Goal: Task Accomplishment & Management: Manage account settings

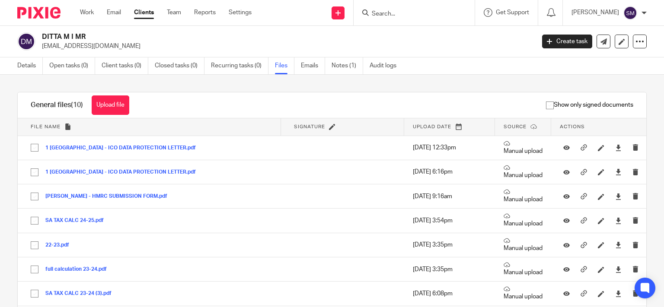
click at [386, 16] on form at bounding box center [417, 12] width 92 height 11
click at [386, 11] on input "Search" at bounding box center [410, 14] width 78 height 8
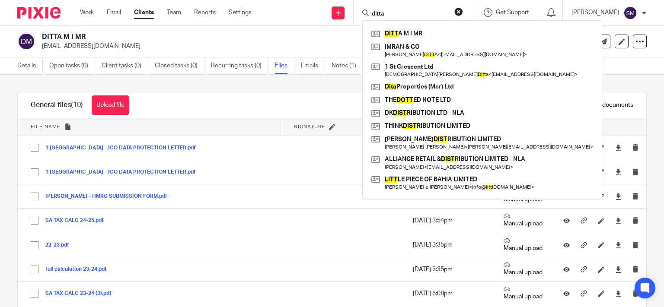
type input "ditta"
click button "submit" at bounding box center [0, 0] width 0 height 0
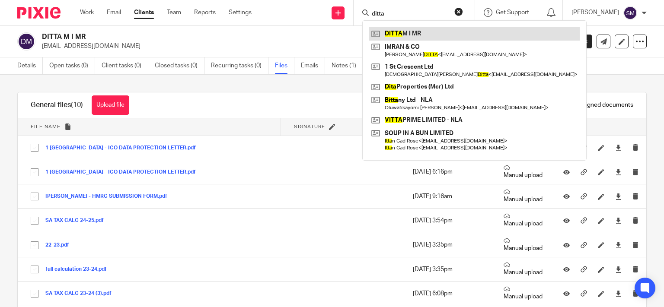
click at [472, 36] on link at bounding box center [474, 33] width 211 height 13
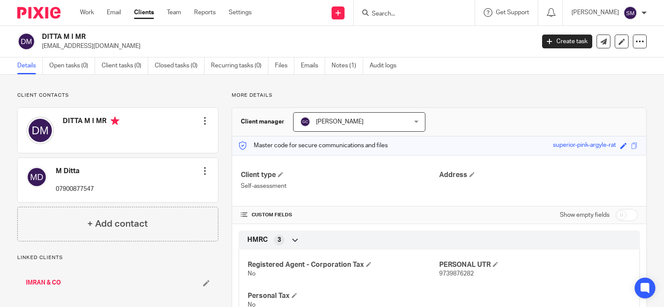
click at [286, 67] on link "Files" at bounding box center [284, 65] width 19 height 17
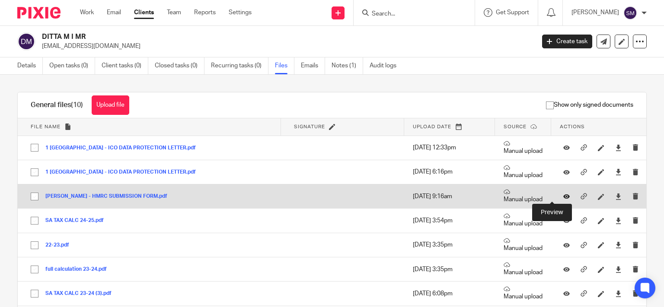
click at [563, 197] on icon at bounding box center [566, 197] width 6 height 6
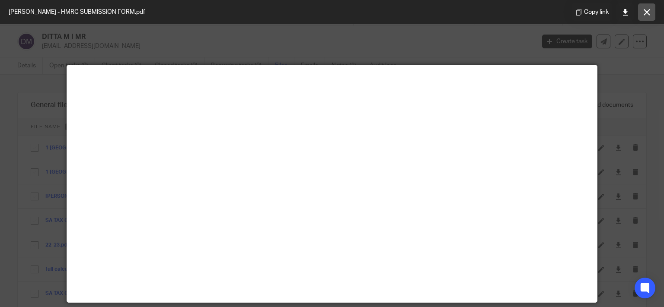
click at [647, 15] on icon at bounding box center [647, 12] width 6 height 6
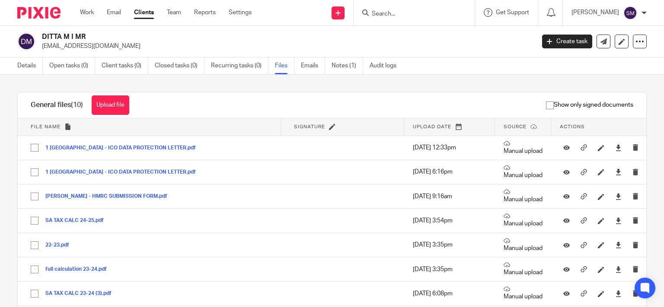
click at [414, 15] on input "Search" at bounding box center [410, 14] width 78 height 8
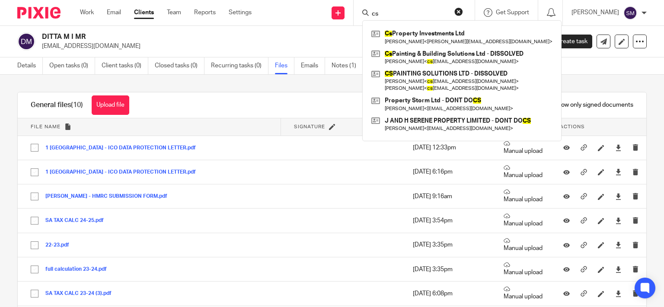
type input "c"
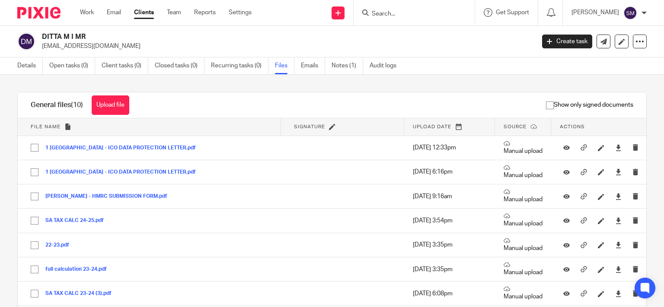
click at [400, 15] on input "Search" at bounding box center [410, 14] width 78 height 8
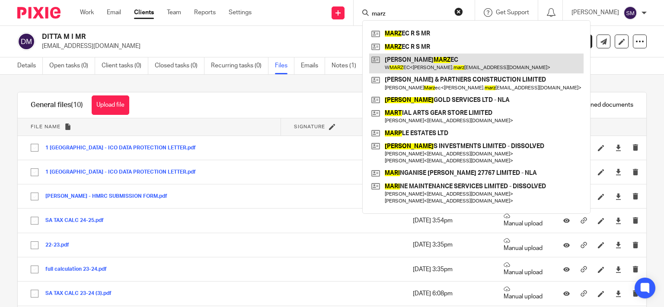
type input "marz"
click at [444, 62] on link at bounding box center [476, 64] width 214 height 20
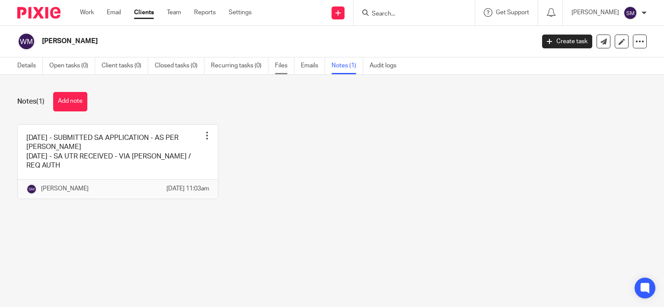
click at [280, 67] on link "Files" at bounding box center [284, 65] width 19 height 17
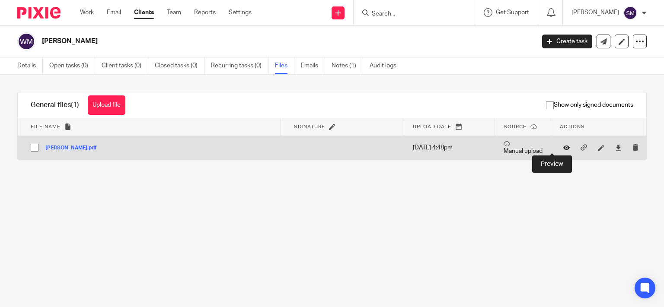
click at [563, 148] on button at bounding box center [569, 148] width 13 height 6
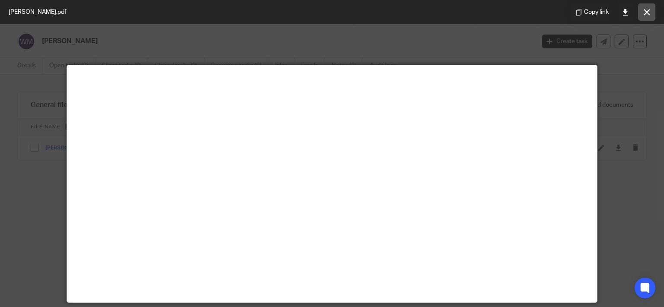
click at [651, 8] on button at bounding box center [646, 11] width 17 height 17
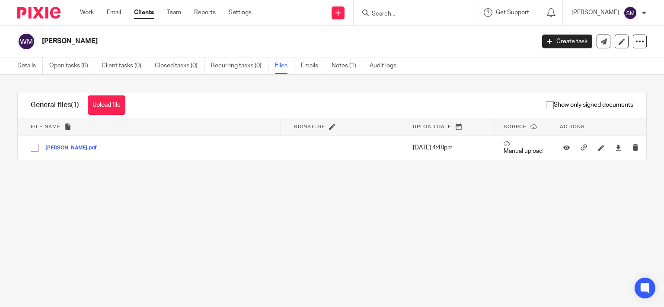
drag, startPoint x: 22, startPoint y: 63, endPoint x: 222, endPoint y: 101, distance: 204.1
click at [22, 63] on link "Details" at bounding box center [30, 65] width 26 height 17
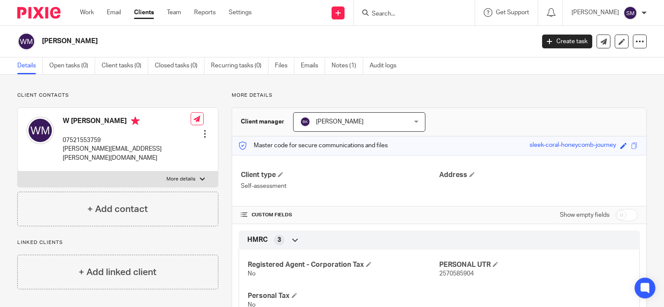
click at [378, 12] on input "Search" at bounding box center [410, 14] width 78 height 8
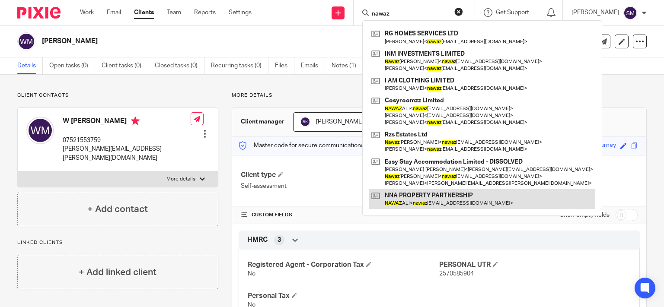
type input "nawaz"
click at [468, 201] on link at bounding box center [482, 199] width 226 height 20
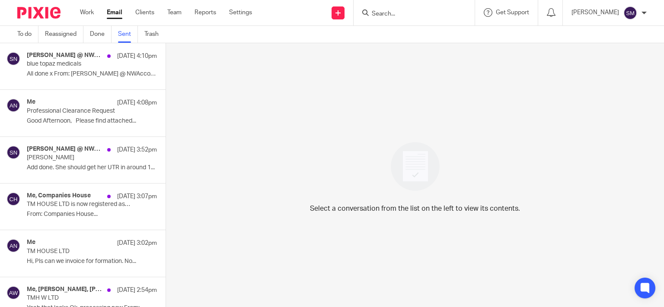
scroll to position [906, 0]
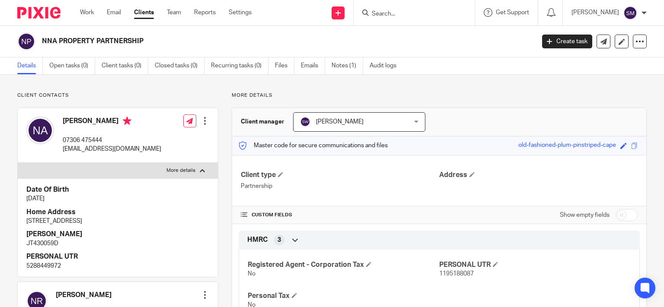
drag, startPoint x: 197, startPoint y: 217, endPoint x: 26, endPoint y: 220, distance: 170.8
click at [26, 220] on div "Date Of Birth 7 Feb 1980 Home Address 122 NEWEARTH ROAD, WORSLEY, MANCHESTER, M…" at bounding box center [118, 228] width 200 height 99
copy p "122 NEWEARTH ROAD, WORSLEY, MANCHESTER, M28 7US"
click at [345, 66] on link "Notes (1)" at bounding box center [348, 65] width 32 height 17
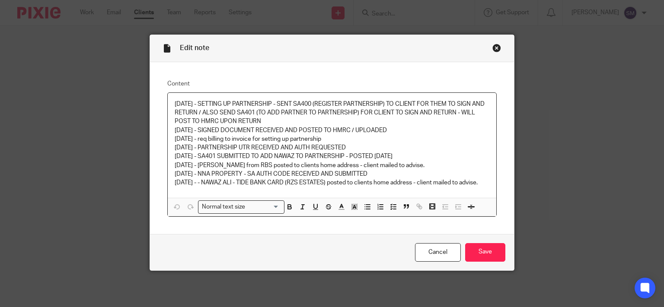
click at [488, 184] on div "[DATE] - SETTING UP PARTNERSHIP - SENT SA400 (REGISTER PARTNERSHIP) TO CLIENT F…" at bounding box center [332, 145] width 329 height 105
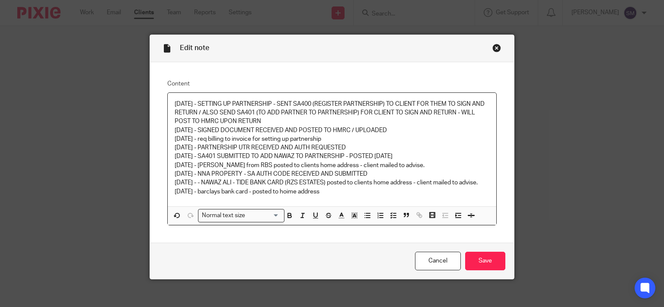
click at [283, 184] on p "[DATE] - - NAWAZ ALI - TIDE BANK CARD (RZS ESTATES) posted to clients home addr…" at bounding box center [332, 183] width 315 height 9
click at [293, 195] on p "[DATE] - barclays bank card - posted to hoime address" at bounding box center [332, 192] width 315 height 9
click at [483, 258] on input "Save" at bounding box center [485, 261] width 40 height 19
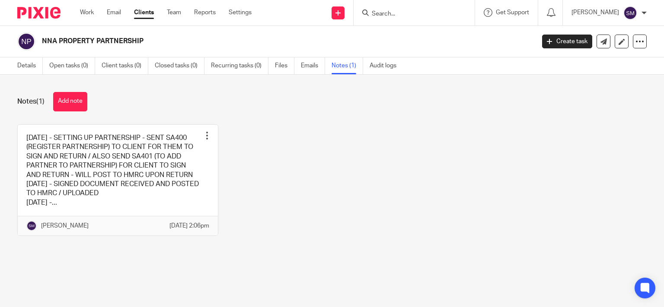
click at [397, 10] on input "Search" at bounding box center [410, 14] width 78 height 8
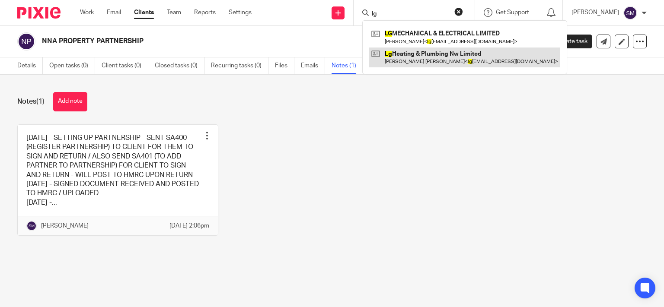
type input "lg"
click at [405, 53] on link at bounding box center [464, 58] width 191 height 20
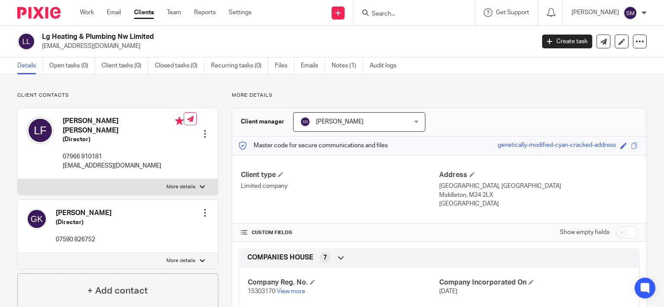
click at [93, 179] on label "More details" at bounding box center [118, 187] width 200 height 16
click at [18, 179] on input "More details" at bounding box center [17, 179] width 0 height 0
checkbox input "true"
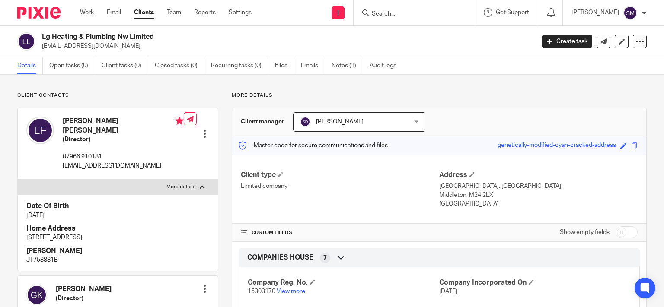
drag, startPoint x: 151, startPoint y: 227, endPoint x: 39, endPoint y: 225, distance: 111.6
click at [18, 233] on div "Date Of Birth 23 Feb 1980 Home Address 24 HELMSHORE AVENUE OLDHAM OL4 2QB NINO …" at bounding box center [118, 233] width 200 height 76
copy p "24 HELMSHORE AVENUE OLDHAM OL4 2QB"
click at [332, 68] on ul "Details Open tasks (0) Client tasks (0) Closed tasks (0) Recurring tasks (0) Fi…" at bounding box center [213, 65] width 392 height 17
click at [343, 67] on link "Notes (1)" at bounding box center [348, 65] width 32 height 17
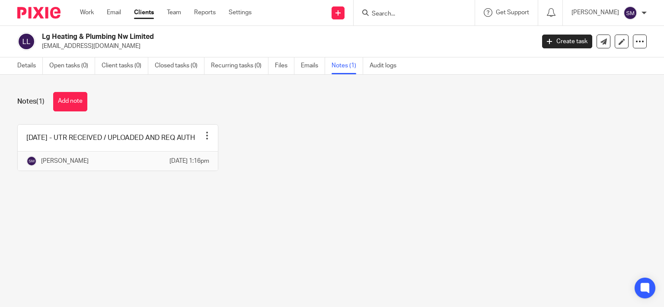
click at [120, 150] on link at bounding box center [118, 148] width 200 height 46
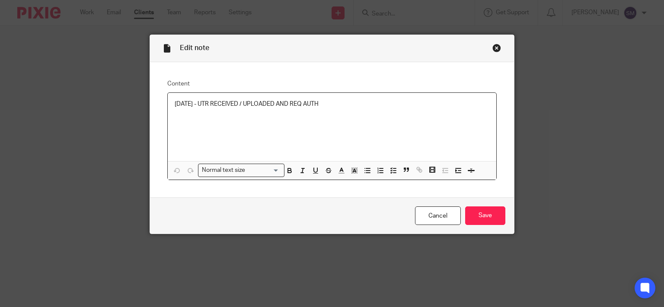
click at [359, 113] on div "[DATE] - UTR RECEIVED / UPLOADED AND REQ AUTH" at bounding box center [332, 127] width 329 height 68
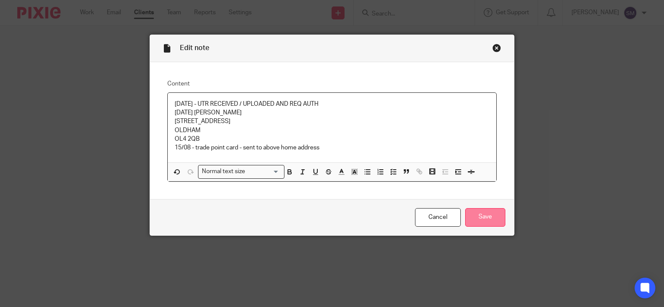
click at [490, 217] on input "Save" at bounding box center [485, 217] width 40 height 19
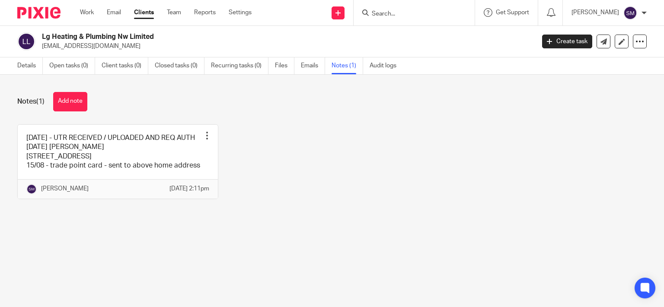
click at [412, 15] on input "Search" at bounding box center [410, 14] width 78 height 8
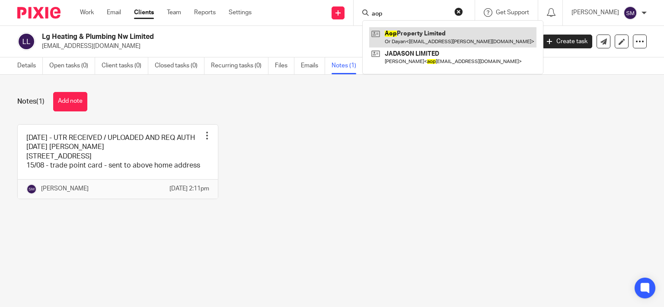
type input "aop"
click at [421, 40] on link at bounding box center [452, 37] width 167 height 20
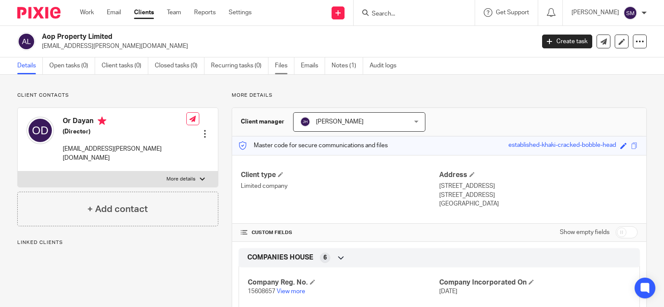
click at [279, 63] on link "Files" at bounding box center [284, 65] width 19 height 17
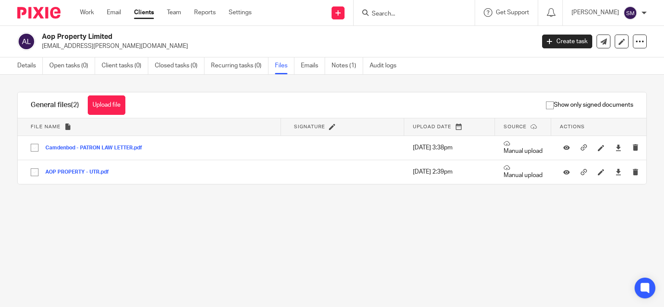
drag, startPoint x: 24, startPoint y: 62, endPoint x: 54, endPoint y: 50, distance: 32.6
click at [25, 62] on link "Details" at bounding box center [30, 65] width 26 height 17
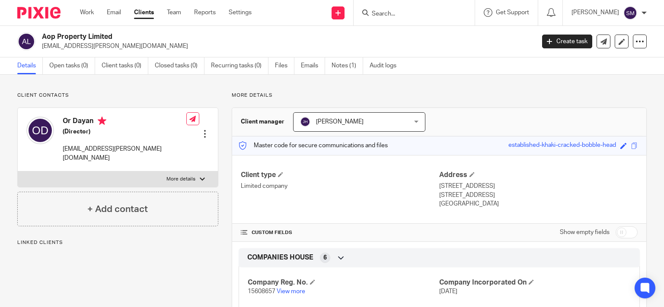
click at [296, 295] on p "15608657 View more" at bounding box center [343, 291] width 191 height 9
click at [302, 290] on link "View more" at bounding box center [291, 292] width 29 height 6
click at [344, 63] on link "Notes (1)" at bounding box center [348, 65] width 32 height 17
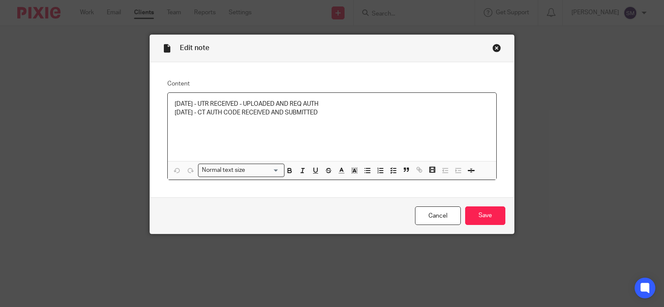
click at [359, 116] on p "[DATE] - CT AUTH CODE RECEIVED AND SUBMITTED" at bounding box center [332, 112] width 315 height 9
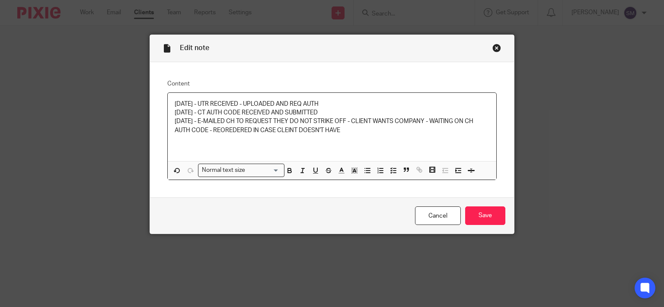
drag, startPoint x: 226, startPoint y: 130, endPoint x: 253, endPoint y: 153, distance: 35.9
click at [227, 131] on p "[DATE] - E-MAILED CH TO REQUEST THEY DO NOT STRIKE OFF - CLIENT WANTS COMPANY -…" at bounding box center [332, 126] width 315 height 18
click at [219, 131] on p "[DATE] - E-MAILED CH TO REQUEST THEY DO NOT STRIKE OFF - CLIENT WANTS COMPANY -…" at bounding box center [332, 126] width 315 height 18
click at [286, 131] on p "[DATE] - E-MAILED CH TO REQUEST THEY DO NOT STRIKE OFF - CLIENT WANTS COMPANY -…" at bounding box center [332, 126] width 315 height 18
click at [364, 133] on p "[DATE] - E-MAILED CH TO REQUEST THEY DO NOT STRIKE OFF - CLIENT WANTS COMPANY -…" at bounding box center [332, 126] width 315 height 18
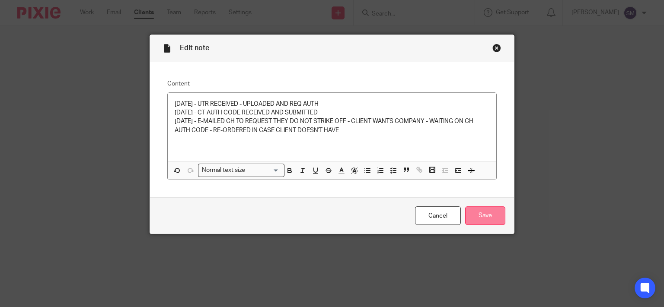
click at [486, 215] on input "Save" at bounding box center [485, 216] width 40 height 19
